Goal: Transaction & Acquisition: Purchase product/service

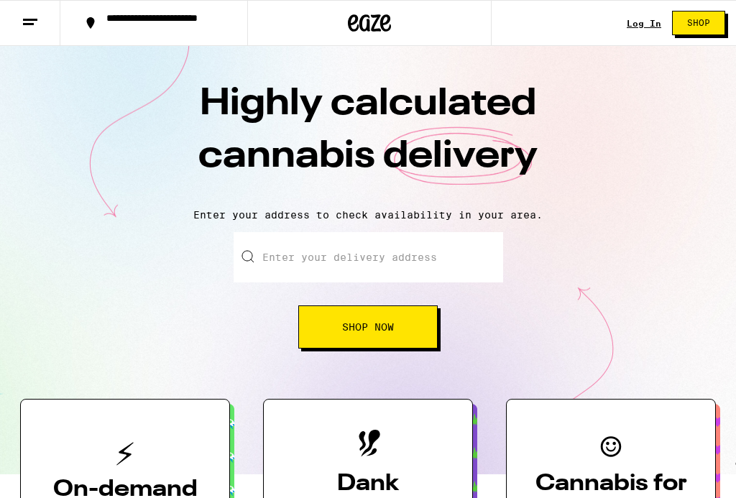
click at [319, 269] on input "Enter your delivery address" at bounding box center [369, 257] width 270 height 50
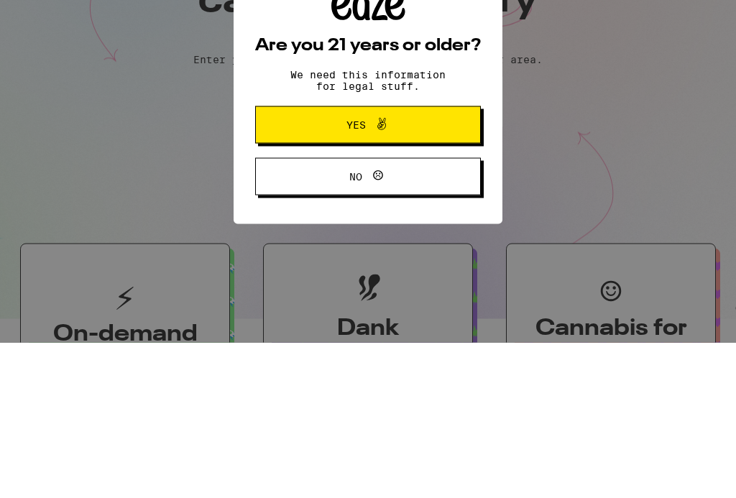
click at [329, 271] on span "Yes" at bounding box center [367, 280] width 109 height 19
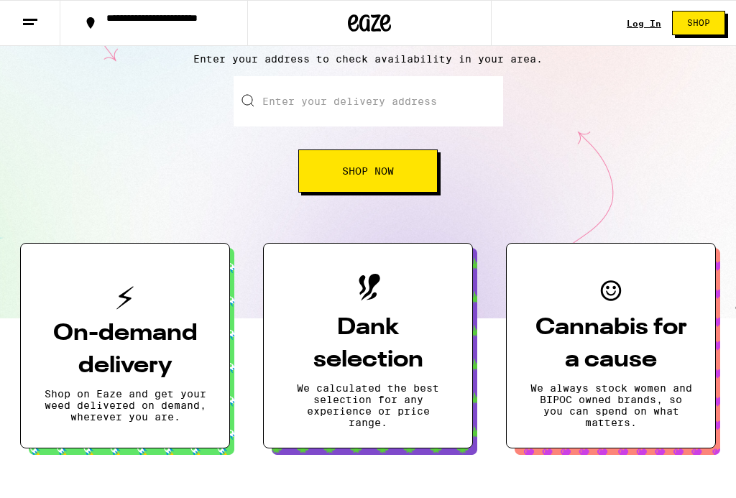
click at [329, 109] on input "Enter your delivery address" at bounding box center [369, 101] width 270 height 50
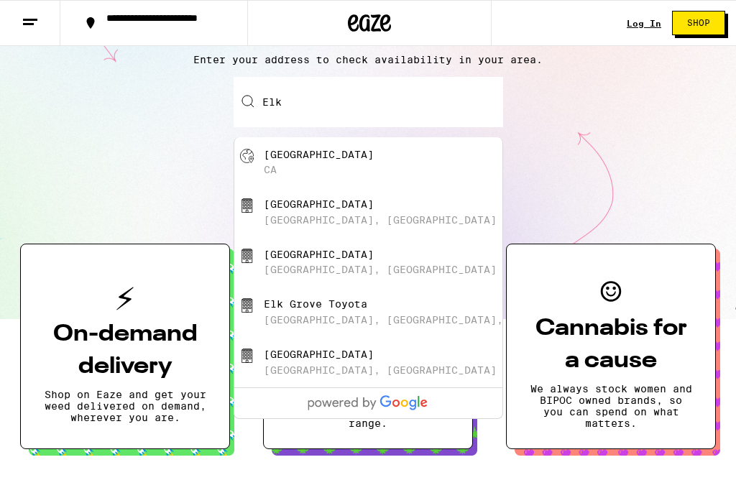
click at [293, 163] on div "[GEOGRAPHIC_DATA]" at bounding box center [392, 162] width 257 height 27
type input "[GEOGRAPHIC_DATA], [GEOGRAPHIC_DATA]"
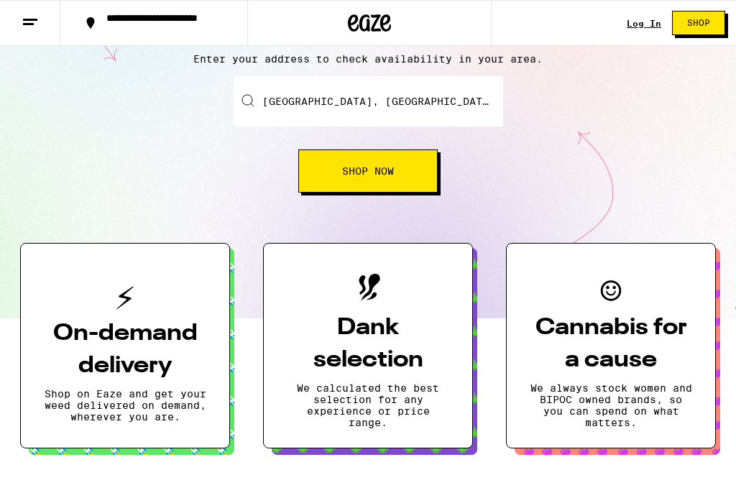
scroll to position [0, 0]
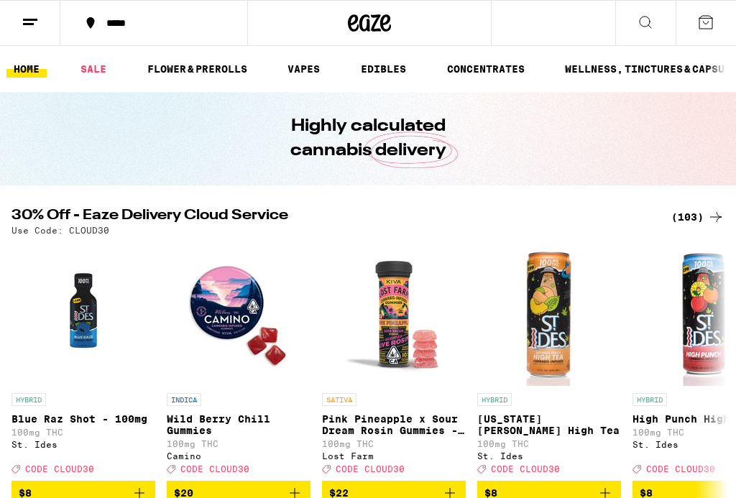
click at [643, 38] on button at bounding box center [645, 23] width 60 height 45
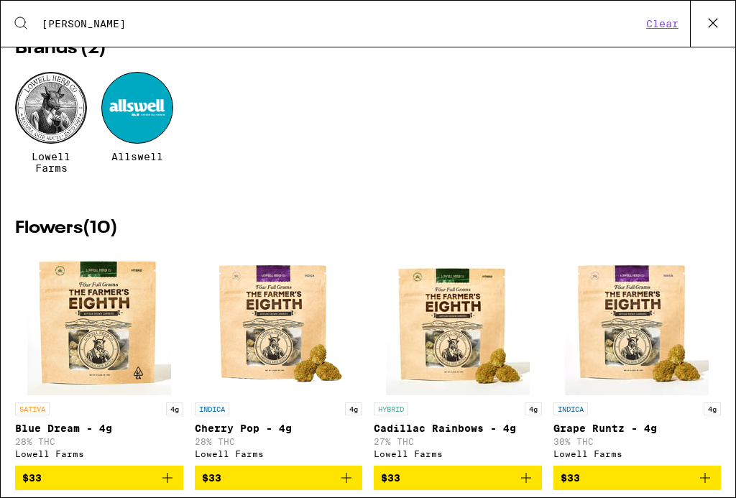
scroll to position [36, 0]
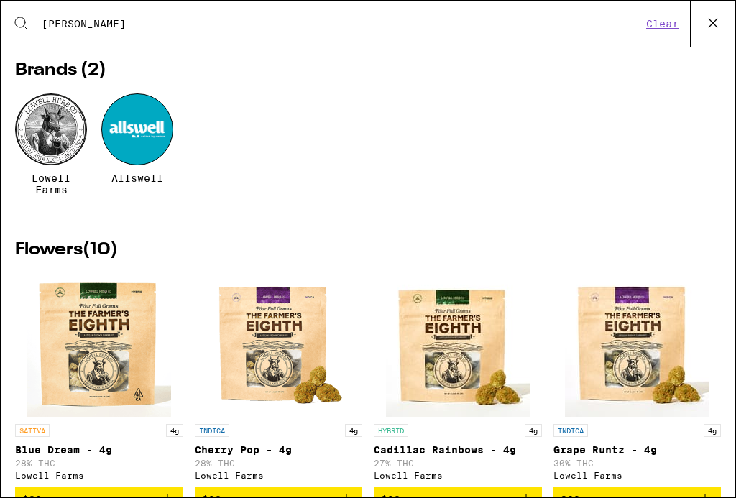
type input "[PERSON_NAME]"
click at [37, 151] on div at bounding box center [51, 129] width 72 height 72
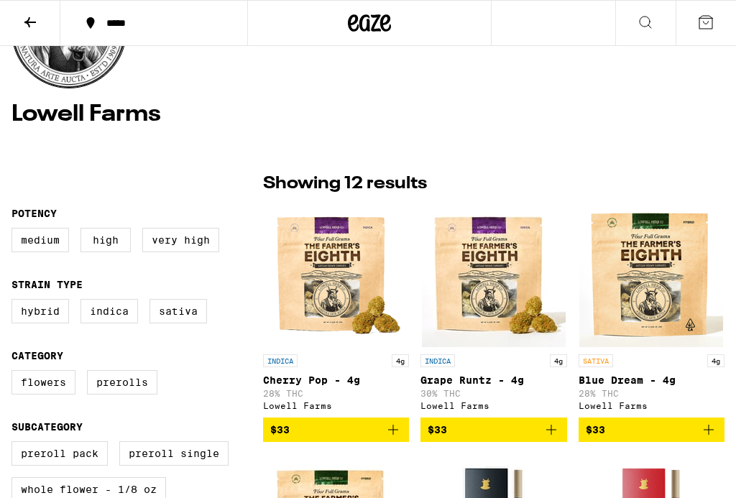
scroll to position [183, 0]
